Goal: Task Accomplishment & Management: Use online tool/utility

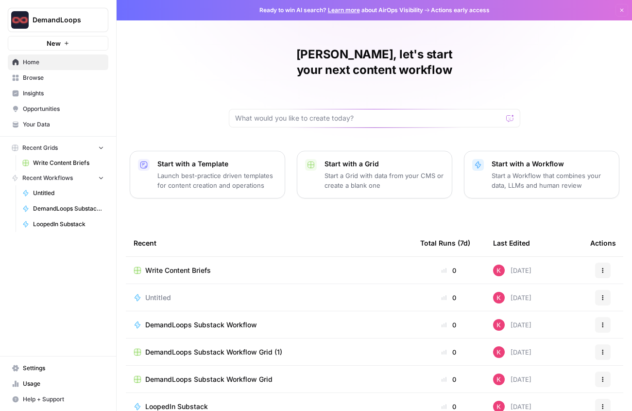
click at [196, 265] on span "Write Content Briefs" at bounding box center [178, 270] width 66 height 10
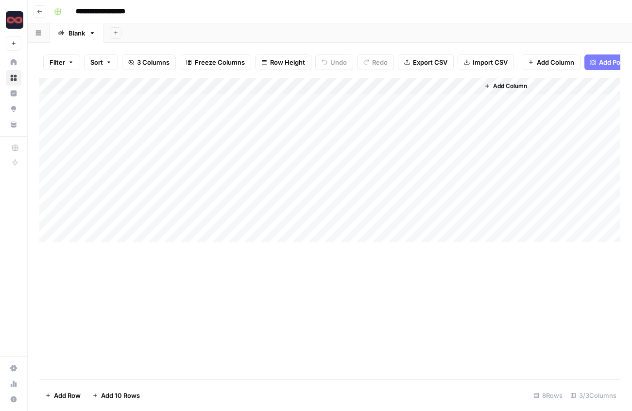
click at [105, 233] on div "Add Column" at bounding box center [329, 160] width 581 height 164
click at [105, 233] on div "Add Column" at bounding box center [329, 168] width 581 height 181
click at [114, 235] on div "Add Column" at bounding box center [329, 168] width 581 height 181
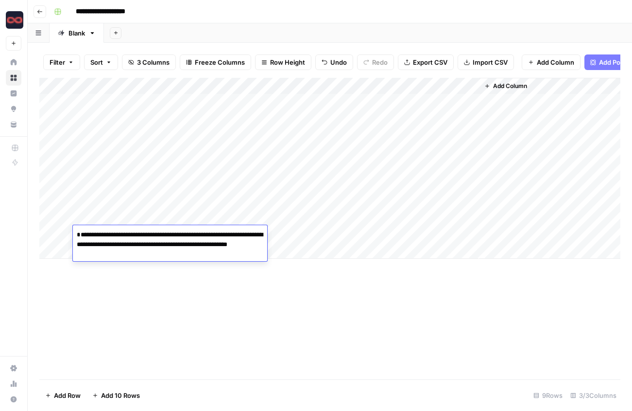
type textarea "**********"
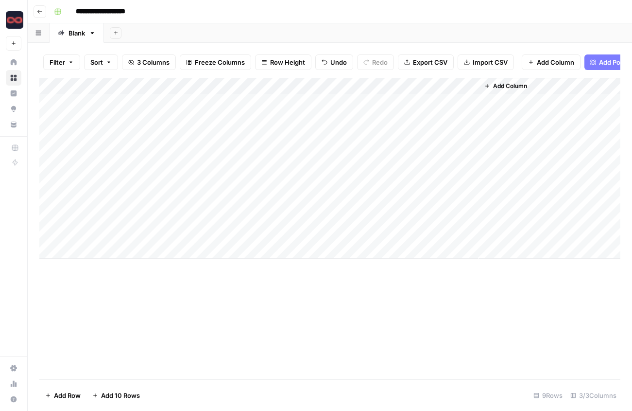
click at [271, 233] on div "Add Column" at bounding box center [329, 168] width 581 height 181
click at [293, 234] on div "Add Column" at bounding box center [329, 168] width 581 height 181
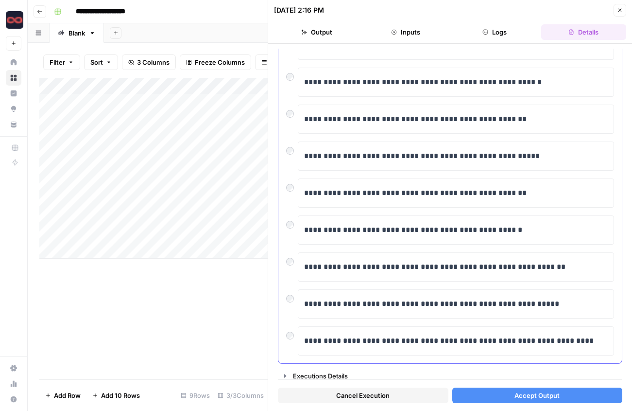
scroll to position [129, 0]
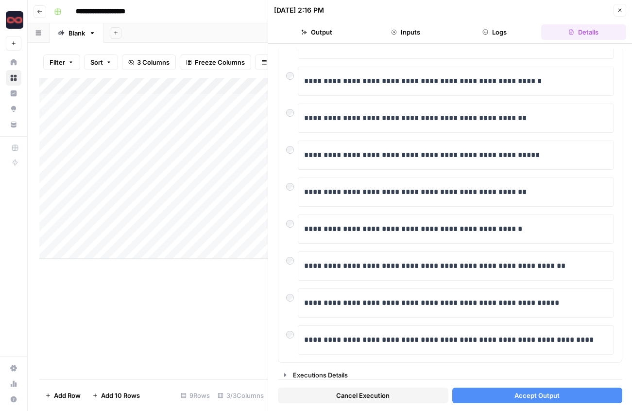
click at [515, 394] on span "Accept Output" at bounding box center [537, 395] width 45 height 10
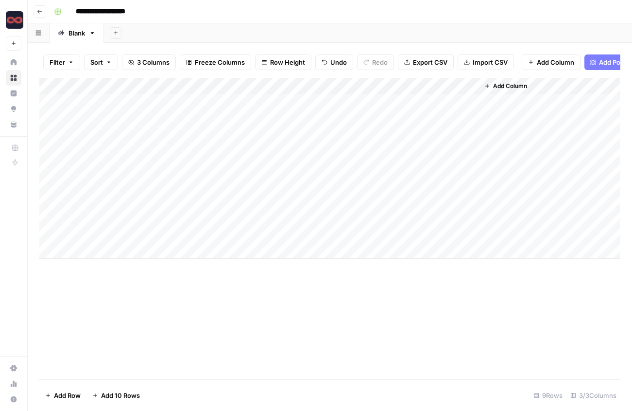
click at [283, 233] on div "Add Column" at bounding box center [329, 168] width 581 height 181
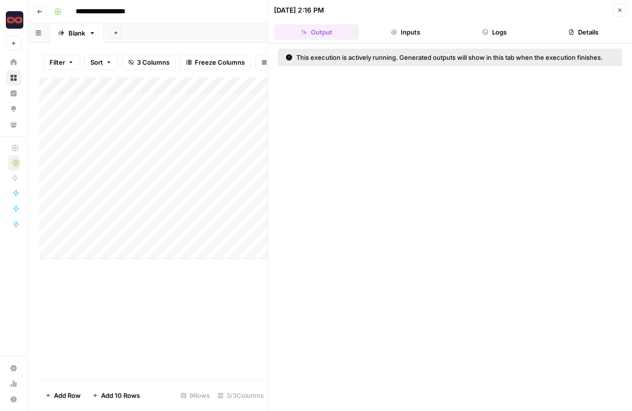
click at [125, 235] on div "Add Column" at bounding box center [153, 168] width 228 height 181
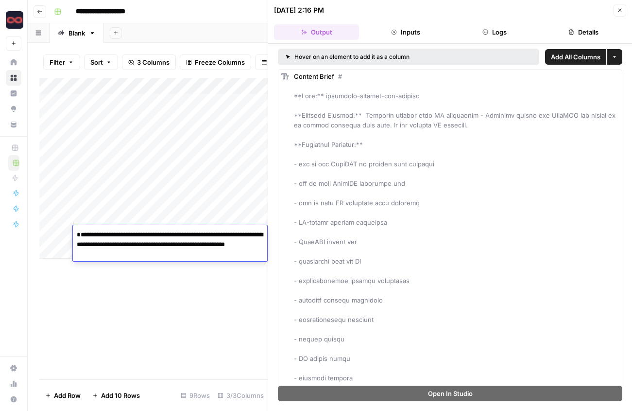
click at [193, 307] on div "Add Column" at bounding box center [153, 228] width 228 height 301
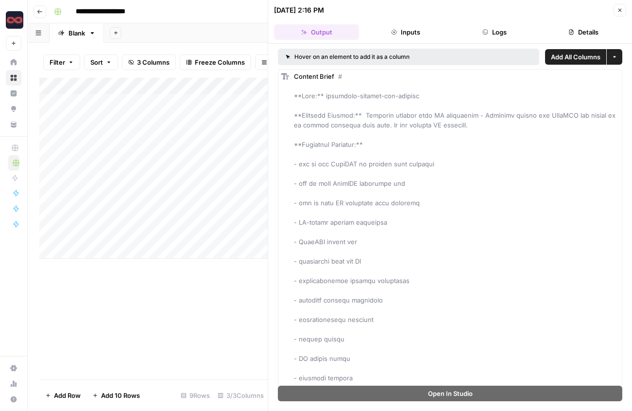
click at [159, 305] on div "Add Column" at bounding box center [153, 228] width 228 height 301
click at [623, 10] on button "Close" at bounding box center [620, 10] width 13 height 13
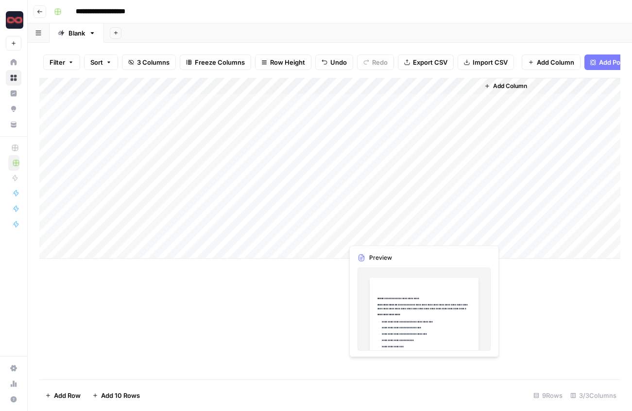
click at [398, 230] on div "Add Column" at bounding box center [329, 168] width 581 height 181
click at [434, 234] on div "Add Column" at bounding box center [329, 168] width 581 height 181
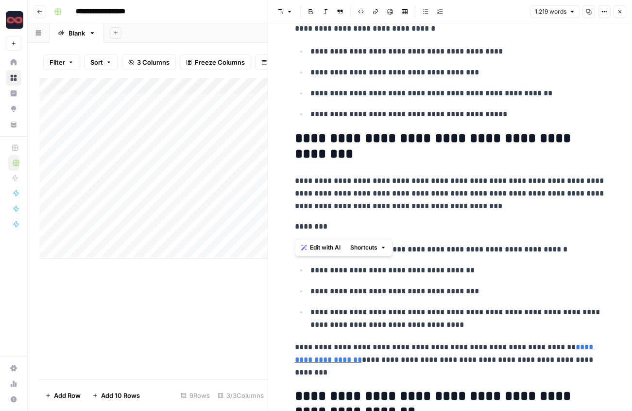
scroll to position [3247, 0]
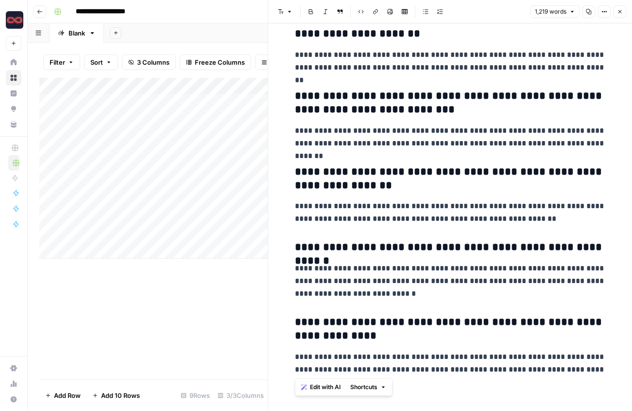
drag, startPoint x: 295, startPoint y: 91, endPoint x: 578, endPoint y: 381, distance: 405.1
